Goal: Task Accomplishment & Management: Complete application form

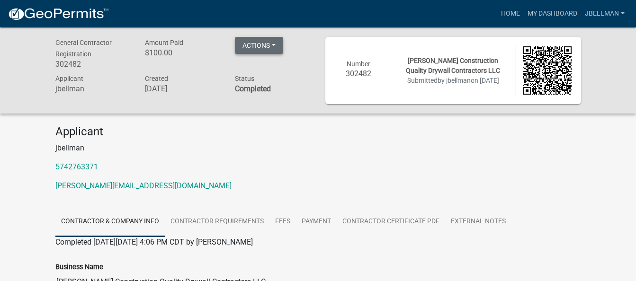
click at [273, 41] on button "Actions" at bounding box center [259, 45] width 48 height 17
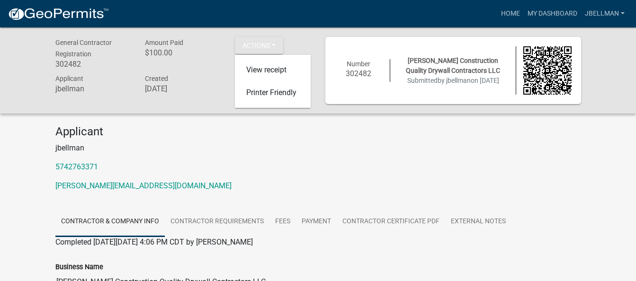
click at [326, 143] on p "jbellman" at bounding box center [318, 148] width 526 height 11
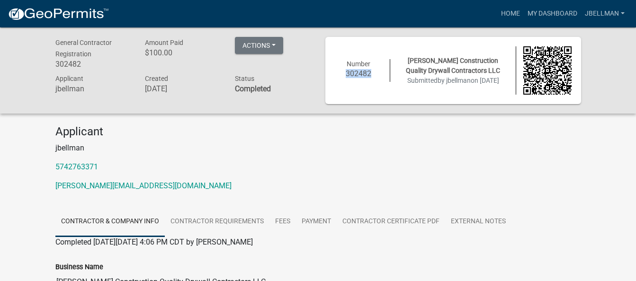
drag, startPoint x: 371, startPoint y: 72, endPoint x: 348, endPoint y: 74, distance: 23.3
click at [348, 74] on h6 "302482" at bounding box center [359, 73] width 48 height 9
drag, startPoint x: 348, startPoint y: 74, endPoint x: 357, endPoint y: 74, distance: 9.9
copy h6 "302482"
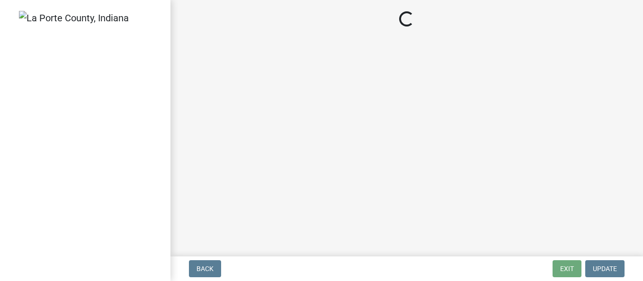
select select "IN"
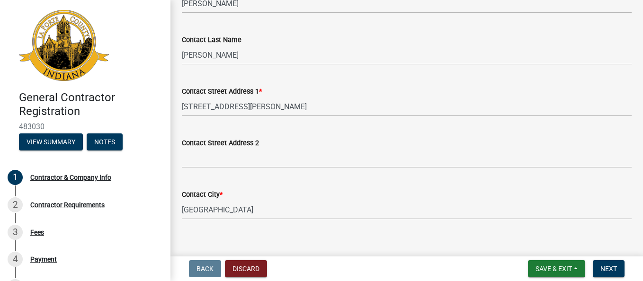
scroll to position [189, 0]
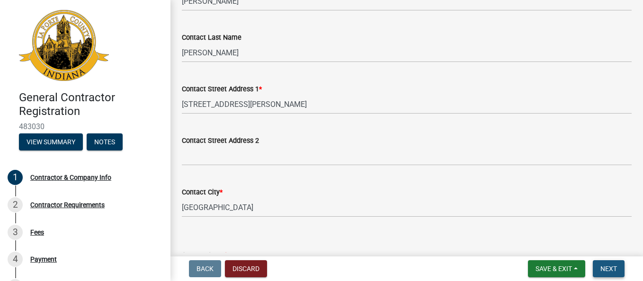
click at [612, 271] on span "Next" at bounding box center [608, 269] width 17 height 8
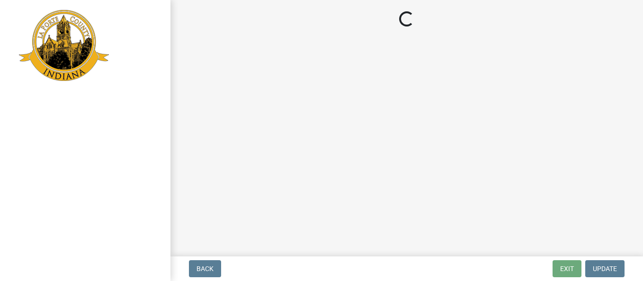
select select "IN"
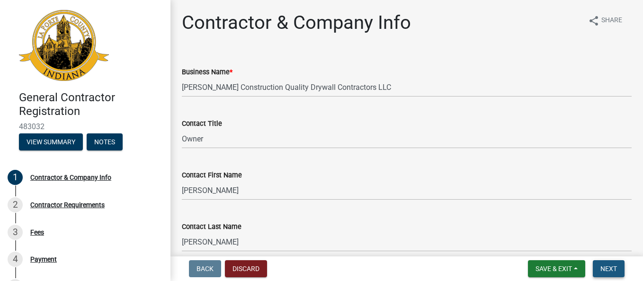
click at [613, 269] on span "Next" at bounding box center [608, 269] width 17 height 8
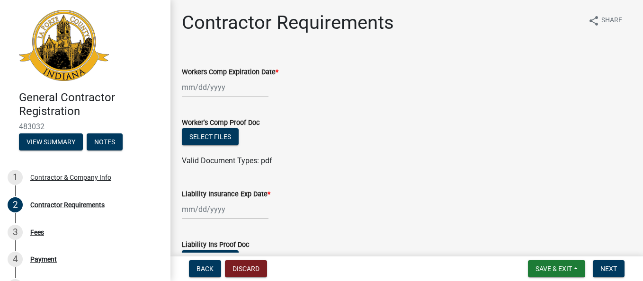
click at [205, 87] on div at bounding box center [225, 87] width 87 height 19
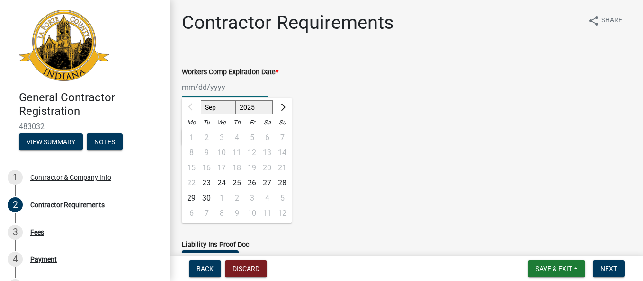
click at [209, 86] on input "Workers Comp Expiration Date *" at bounding box center [225, 87] width 87 height 19
type input "07/03/2026"
click at [348, 116] on form "Worker's Comp Proof Doc Select files Valid Document Types: pdf" at bounding box center [407, 136] width 450 height 61
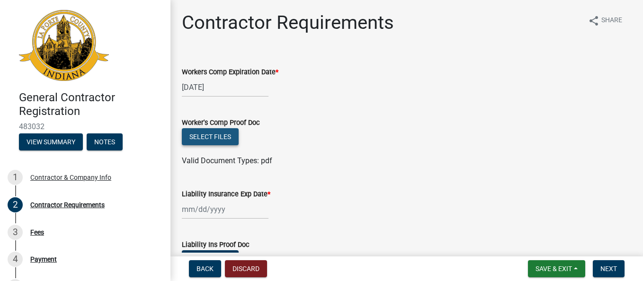
click at [215, 136] on button "Select files" at bounding box center [210, 136] width 57 height 17
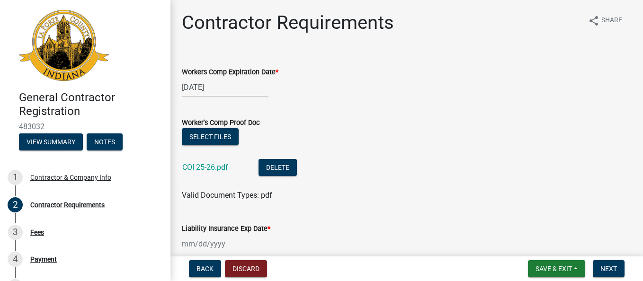
click at [205, 230] on label "Liability Insurance Exp Date *" at bounding box center [226, 229] width 89 height 7
click at [205, 234] on input "Liability Insurance Exp Date *" at bounding box center [225, 243] width 87 height 19
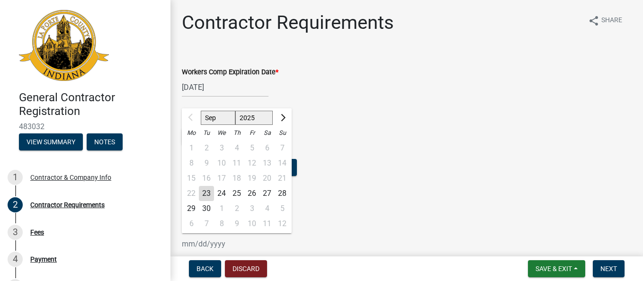
scroll to position [1, 0]
click at [331, 126] on div "Worker's Comp Proof Doc" at bounding box center [407, 121] width 450 height 11
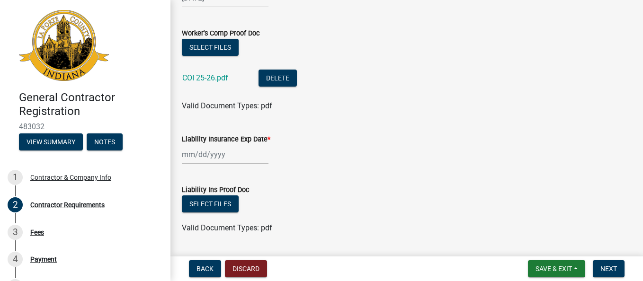
scroll to position [96, 0]
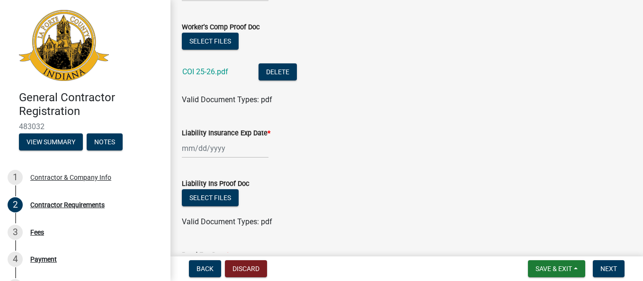
click at [196, 148] on div at bounding box center [225, 148] width 87 height 19
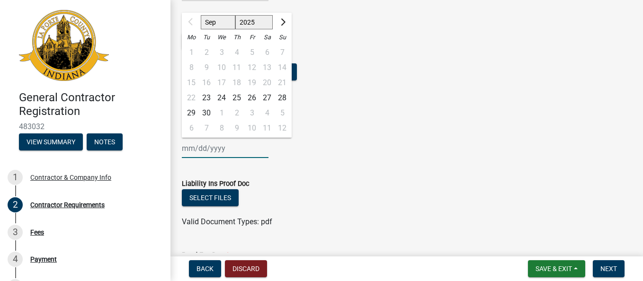
click at [185, 151] on input "Liability Insurance Exp Date *" at bounding box center [225, 148] width 87 height 19
type input "07/03/2026"
drag, startPoint x: 322, startPoint y: 197, endPoint x: 316, endPoint y: 197, distance: 6.6
click at [316, 197] on div "Select files" at bounding box center [407, 198] width 450 height 19
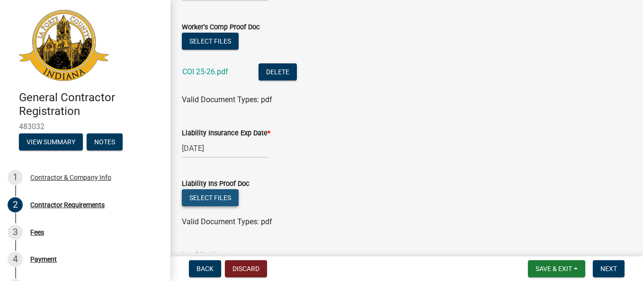
click at [200, 203] on button "Select files" at bounding box center [210, 197] width 57 height 17
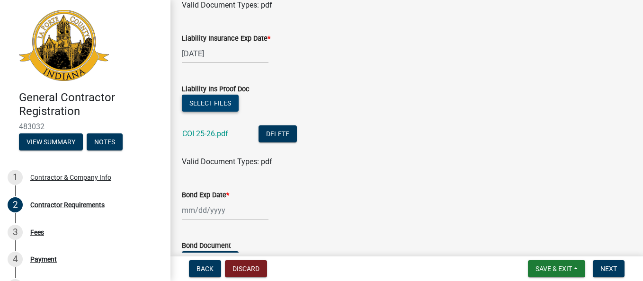
scroll to position [238, 0]
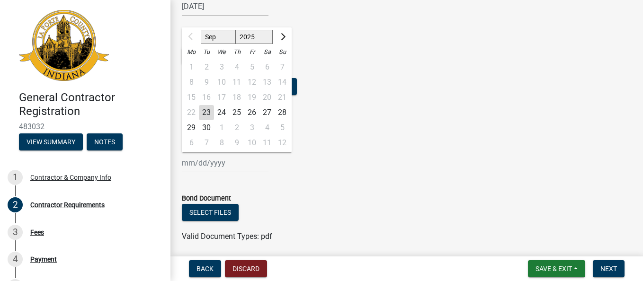
click at [193, 165] on div "Sep Oct Nov Dec 2025 2026 2027 2028 2029 2030 2031 2032 2033 2034 2035 2036 203…" at bounding box center [225, 162] width 87 height 19
click at [189, 167] on input "Bond Exp Date *" at bounding box center [225, 162] width 87 height 19
type input "09/03/2026"
click at [270, 173] on wm-data-entity-input "Bond Exp Date * 09/03/2026 Sep Oct Nov Dec 2025 2026 2027 2028 2029 2030 2031 2…" at bounding box center [407, 155] width 450 height 53
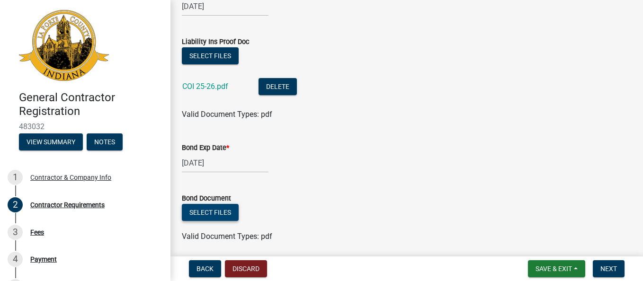
click at [219, 207] on button "Select files" at bounding box center [210, 212] width 57 height 17
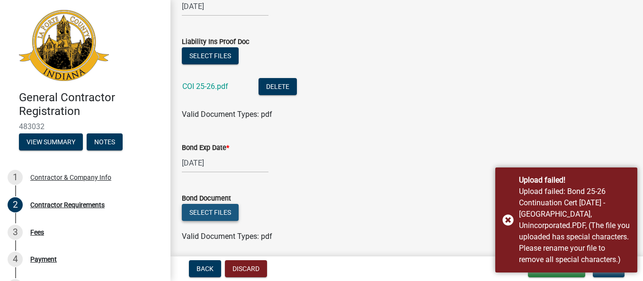
click at [200, 212] on button "Select files" at bounding box center [210, 212] width 57 height 17
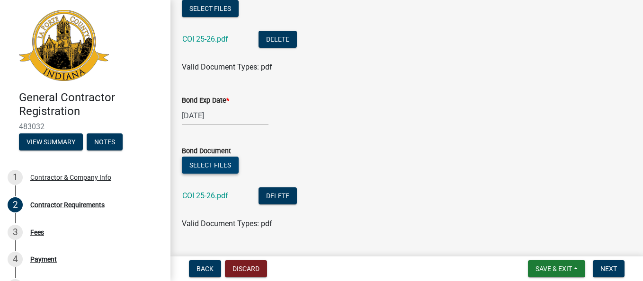
scroll to position [307, 0]
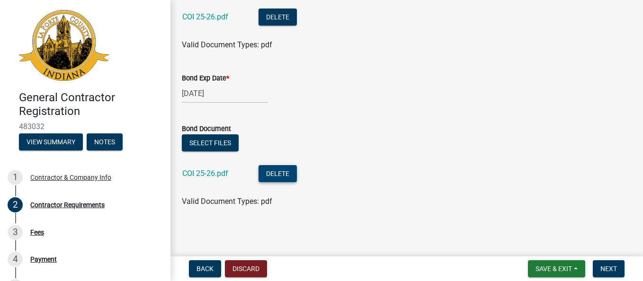
click at [280, 172] on button "Delete" at bounding box center [278, 173] width 38 height 17
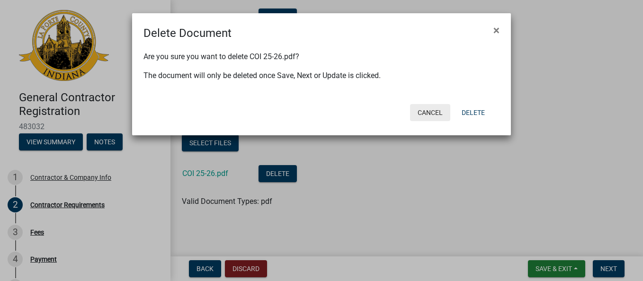
click at [433, 111] on button "Cancel" at bounding box center [430, 112] width 40 height 17
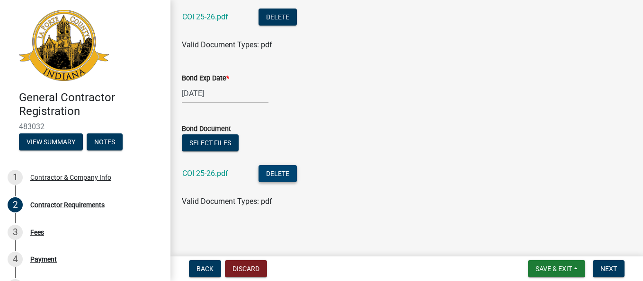
click at [265, 171] on button "Delete" at bounding box center [278, 173] width 38 height 17
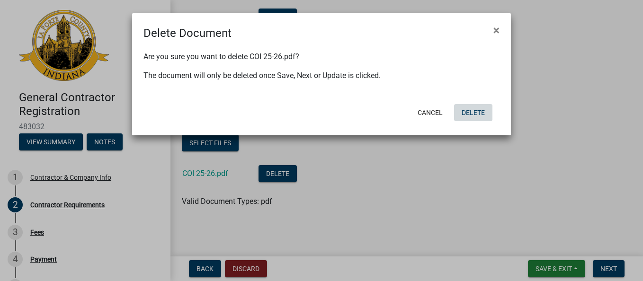
click at [476, 107] on button "Delete" at bounding box center [473, 112] width 38 height 17
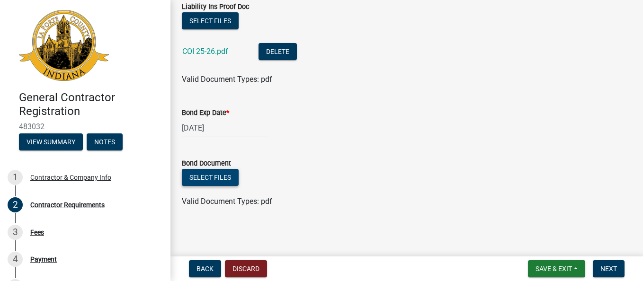
click at [214, 180] on button "Select files" at bounding box center [210, 177] width 57 height 17
click at [210, 179] on button "Select files" at bounding box center [210, 177] width 57 height 17
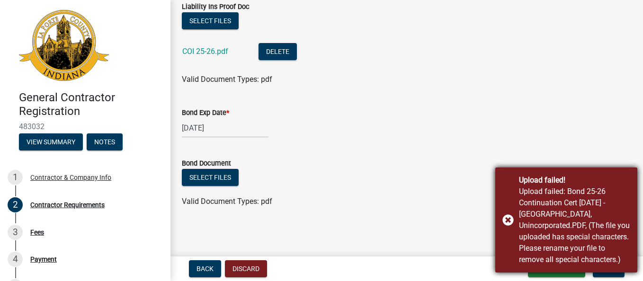
click at [505, 214] on div "Upload failed! Upload failed: Bond 25-26 Continuation Cert 09.03.2025 - La Port…" at bounding box center [566, 220] width 142 height 105
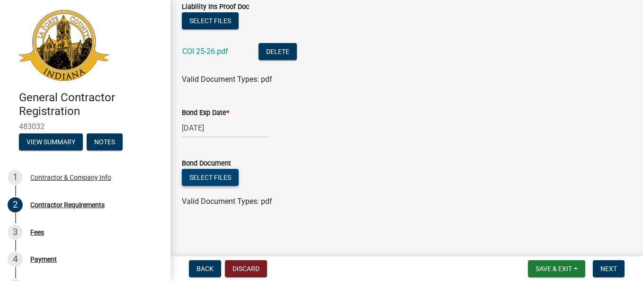
click at [214, 177] on button "Select files" at bounding box center [210, 177] width 57 height 17
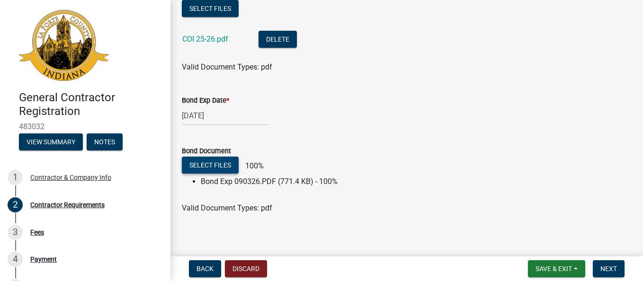
scroll to position [292, 0]
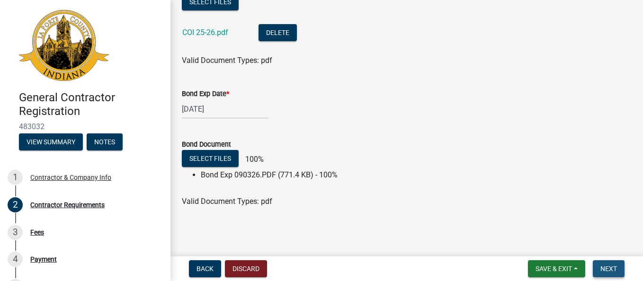
click at [609, 265] on span "Next" at bounding box center [608, 269] width 17 height 8
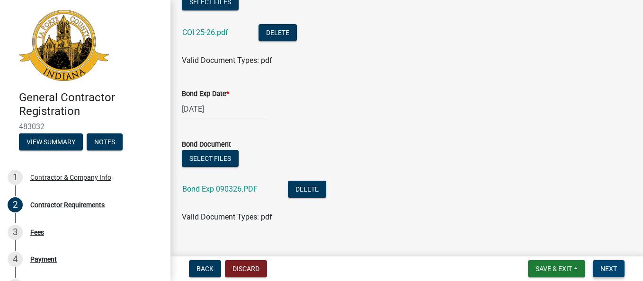
scroll to position [307, 0]
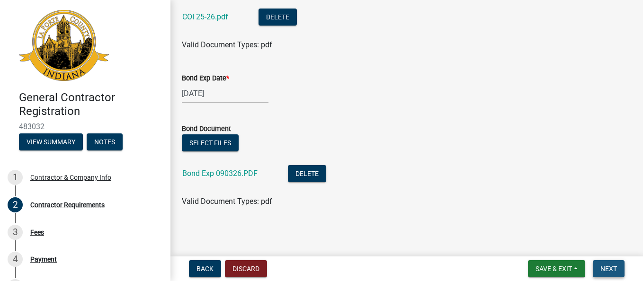
click at [601, 267] on span "Next" at bounding box center [608, 269] width 17 height 8
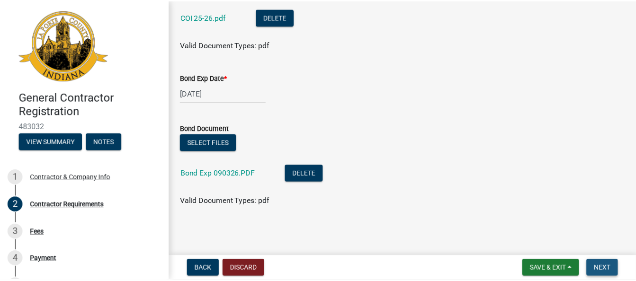
scroll to position [0, 0]
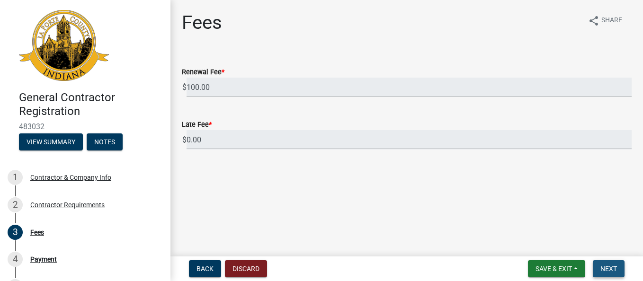
click at [605, 270] on span "Next" at bounding box center [608, 269] width 17 height 8
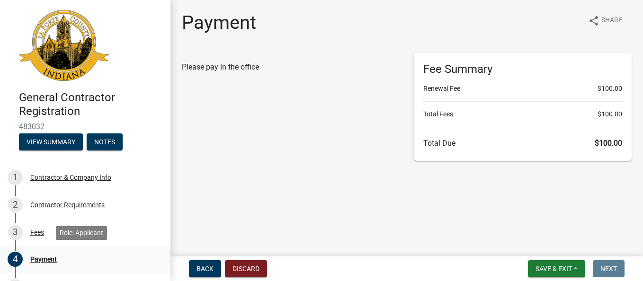
click at [42, 259] on div "Payment" at bounding box center [43, 259] width 27 height 7
click at [567, 264] on button "Save & Exit" at bounding box center [556, 268] width 57 height 17
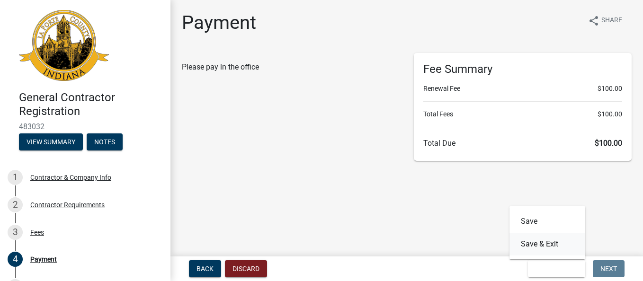
click at [528, 240] on button "Save & Exit" at bounding box center [547, 244] width 76 height 23
